Goal: Information Seeking & Learning: Find specific fact

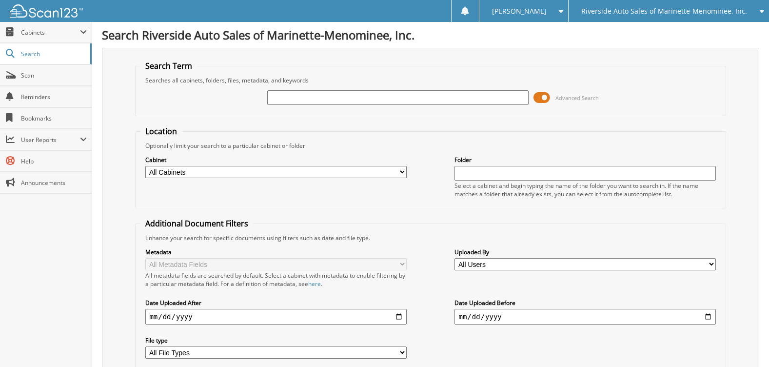
click at [350, 98] on input "text" at bounding box center [397, 97] width 261 height 15
type input "14986"
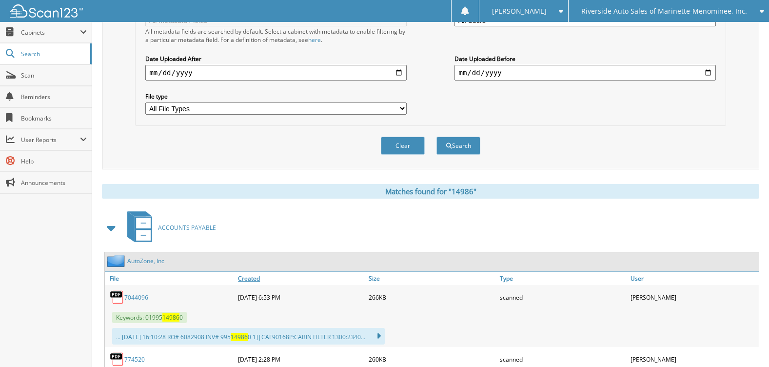
scroll to position [293, 0]
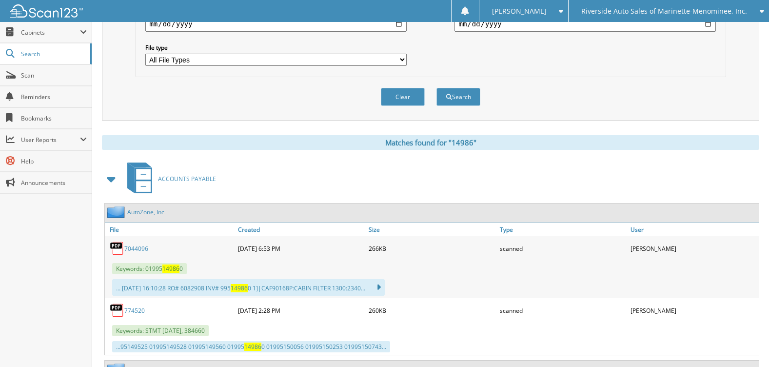
click at [112, 180] on span at bounding box center [112, 179] width 14 height 18
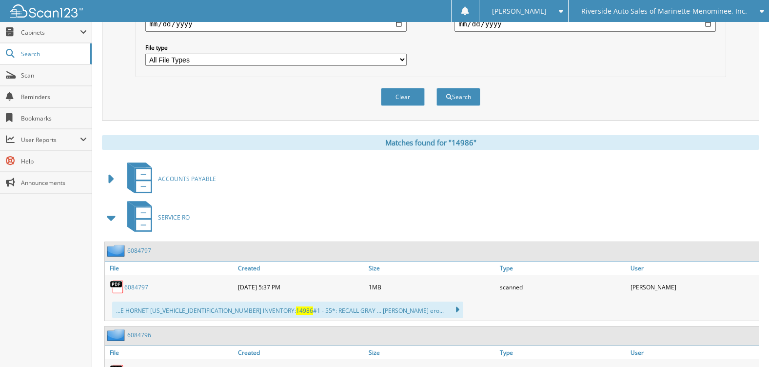
click at [109, 219] on span at bounding box center [112, 218] width 14 height 18
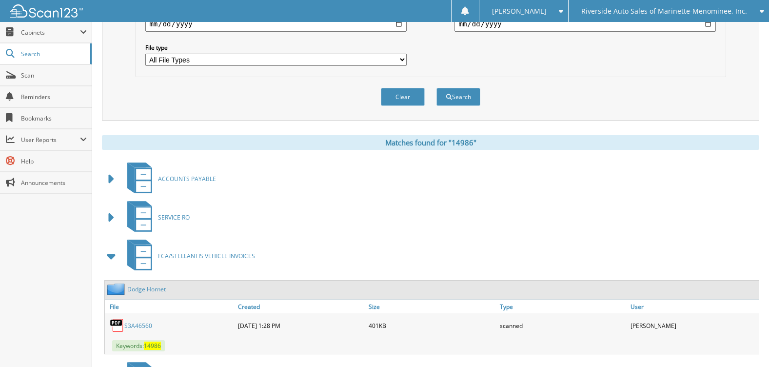
click at [108, 256] on span at bounding box center [112, 256] width 14 height 18
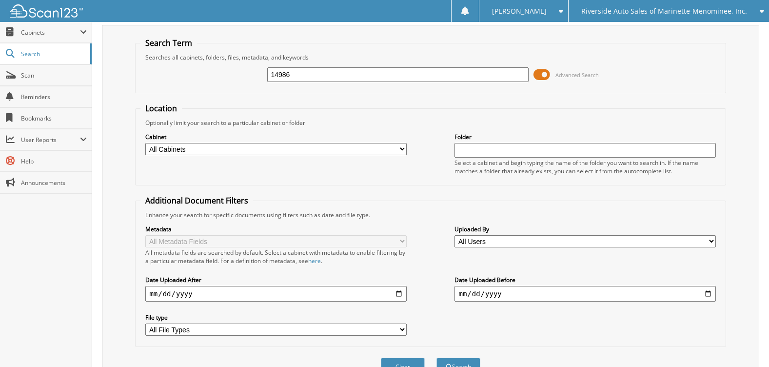
scroll to position [0, 0]
